Goal: Navigation & Orientation: Go to known website

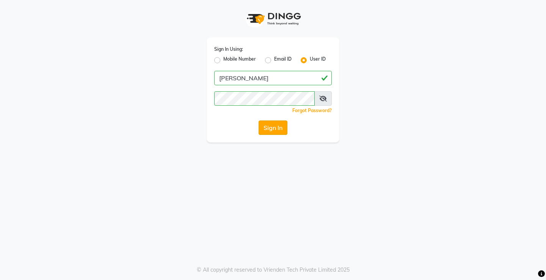
click at [270, 128] on button "Sign In" at bounding box center [273, 128] width 29 height 14
